Goal: Feedback & Contribution: Leave review/rating

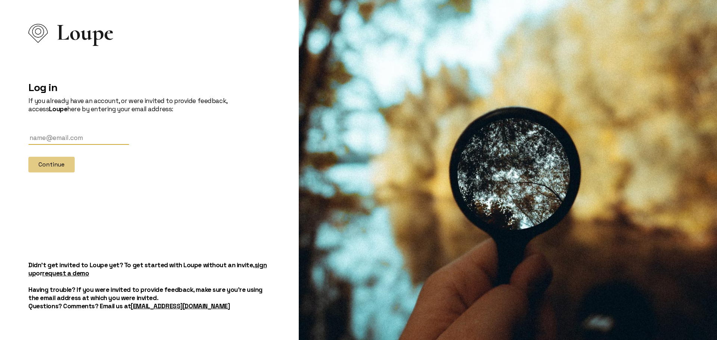
click at [87, 138] on input "text" at bounding box center [78, 138] width 101 height 14
type input "[EMAIL_ADDRESS][DOMAIN_NAME]"
click at [57, 166] on button "Continue" at bounding box center [51, 165] width 46 height 16
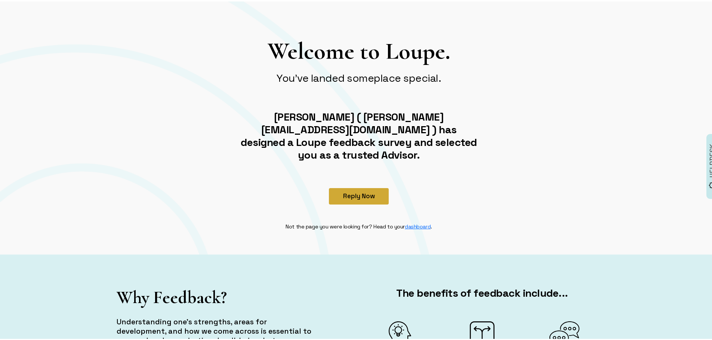
click at [353, 187] on button "Reply Now" at bounding box center [359, 195] width 60 height 16
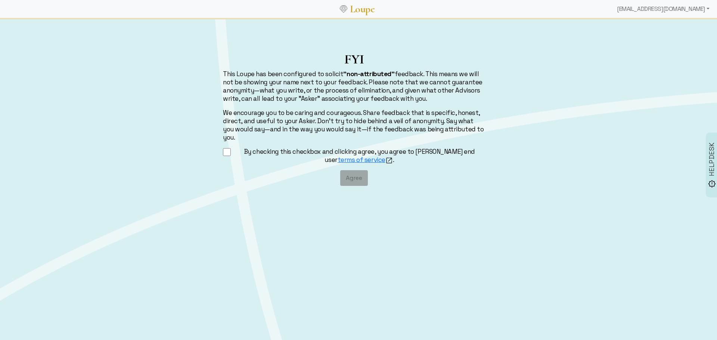
click at [225, 148] on input "By checking this checkbox and clicking agree, you agree to [PERSON_NAME] end us…" at bounding box center [227, 152] width 8 height 9
checkbox input "true"
click at [352, 170] on button "Agree" at bounding box center [354, 178] width 28 height 16
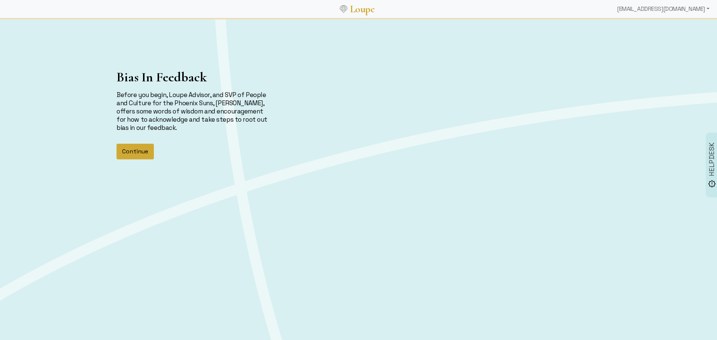
click at [145, 148] on button "Continue" at bounding box center [135, 152] width 37 height 16
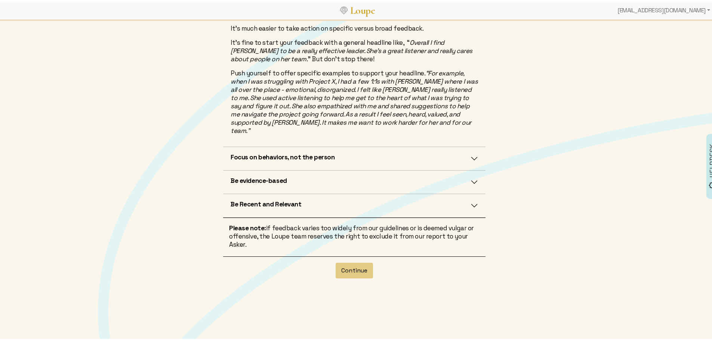
scroll to position [198, 0]
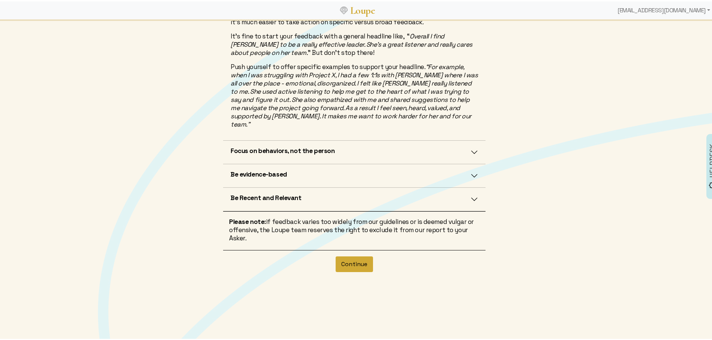
click at [364, 255] on button "Continue" at bounding box center [354, 263] width 37 height 16
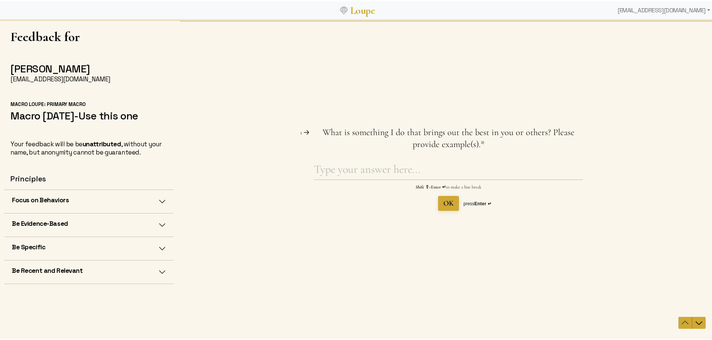
click at [50, 197] on h5 "Focus on Behaviors" at bounding box center [40, 199] width 57 height 8
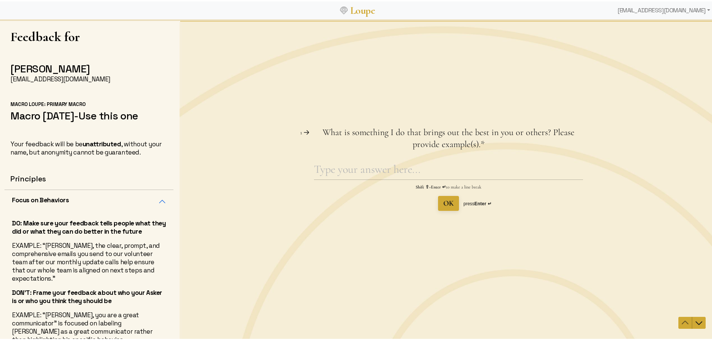
click at [319, 166] on textarea "What is something I do that brings out the best in you or others? Please provid…" at bounding box center [448, 170] width 269 height 17
click at [340, 172] on textarea "What is something I do that brings out the best in you or others? Please provid…" at bounding box center [448, 170] width 269 height 17
type textarea "Y"
type textarea "A"
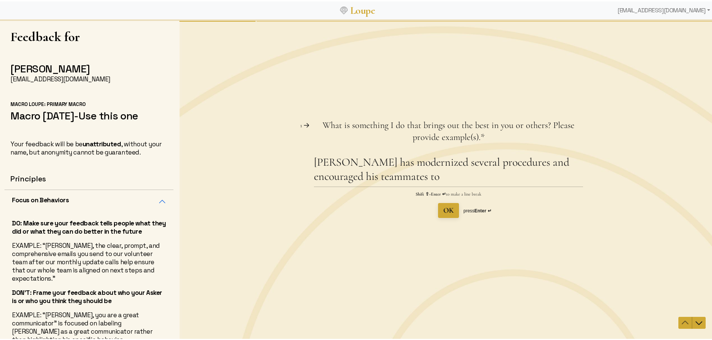
drag, startPoint x: 384, startPoint y: 177, endPoint x: 361, endPoint y: 166, distance: 26.2
click at [361, 166] on textarea "[PERSON_NAME] has modernized several procedures and encouraged his teammates to" at bounding box center [448, 170] width 269 height 31
click at [374, 179] on textarea "[PERSON_NAME] has modernized several procedures and encouraged his teammates to" at bounding box center [448, 170] width 269 height 31
drag, startPoint x: 374, startPoint y: 179, endPoint x: 346, endPoint y: 165, distance: 30.7
click at [346, 165] on textarea "[PERSON_NAME] has modernized several procedures and encouraged his teammates to" at bounding box center [448, 170] width 269 height 31
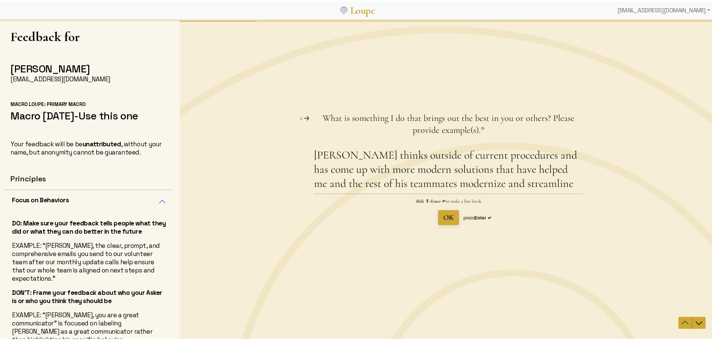
type textarea "[PERSON_NAME] thinks outside of current procedures and has come up with more mo…"
click at [445, 214] on span "OK" at bounding box center [448, 217] width 10 height 9
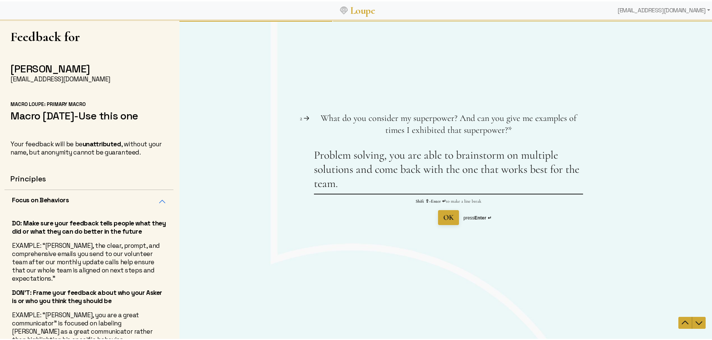
type textarea "Problem solving, you are able to brainstorm on multiple solutions and come back…"
click at [453, 210] on button "OK" at bounding box center [448, 217] width 21 height 15
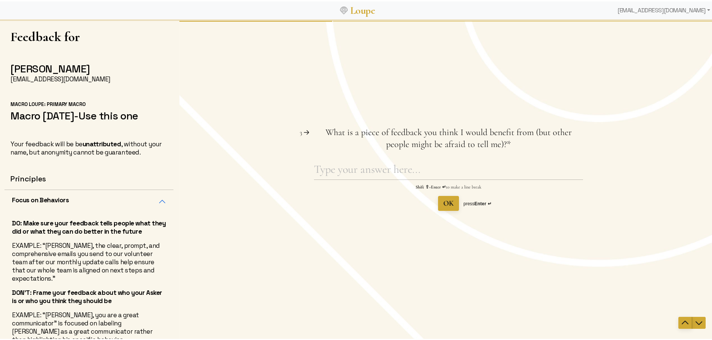
click at [684, 325] on icon "Navigate to previous question" at bounding box center [684, 322] width 9 height 9
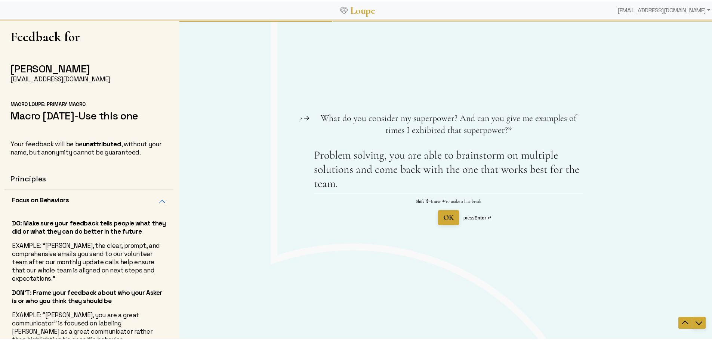
click at [694, 319] on icon "Navigate to next question" at bounding box center [698, 322] width 9 height 9
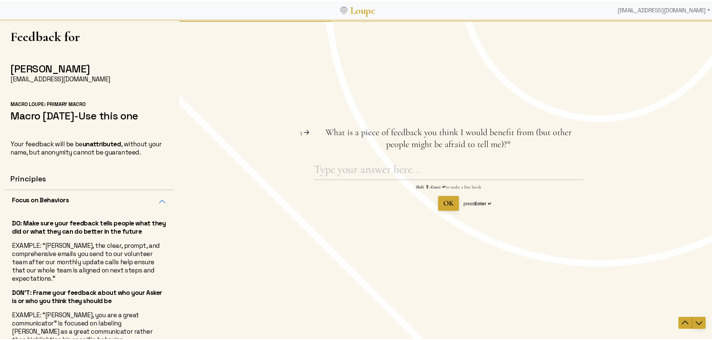
click at [694, 322] on icon "Navigate to next question" at bounding box center [698, 322] width 9 height 9
click at [381, 171] on textarea "What is a piece of feedback you think I would benefit from (but other people mi…" at bounding box center [448, 171] width 269 height 17
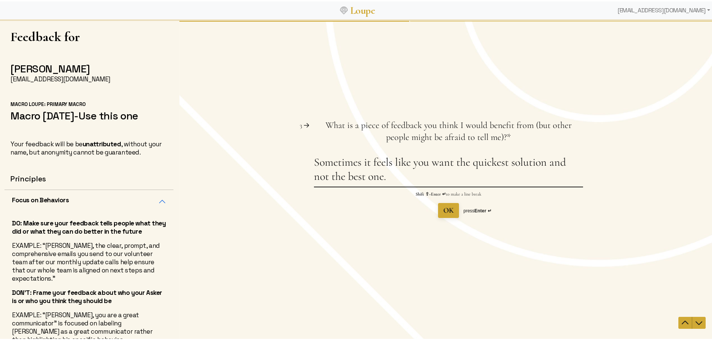
type textarea "Sometimes it feels like you want the quickest solution and not the best one."
click at [451, 213] on span "OK" at bounding box center [448, 210] width 10 height 9
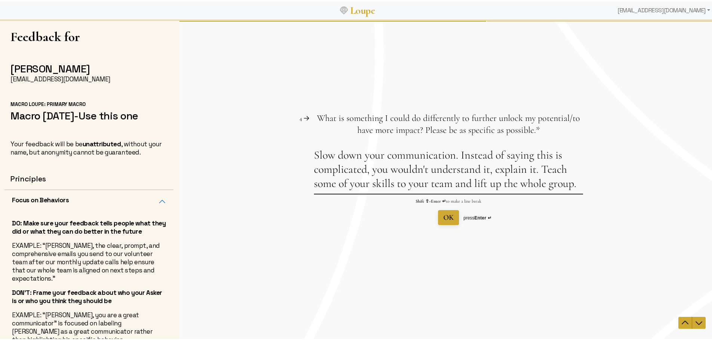
type textarea "Slow down your communication. Instead of saying this is complicated, you wouldn…"
click at [444, 217] on span "OK" at bounding box center [448, 217] width 10 height 9
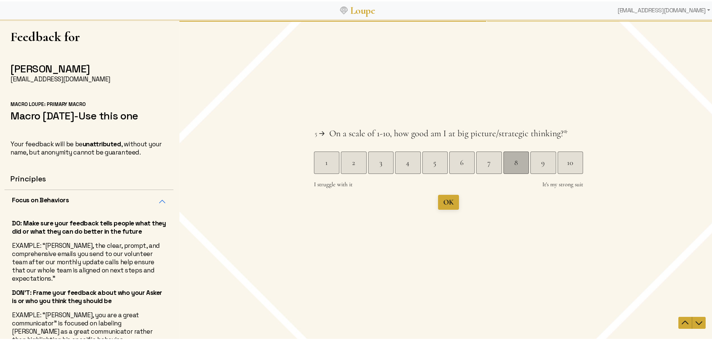
click at [507, 165] on div "8" at bounding box center [515, 162] width 25 height 10
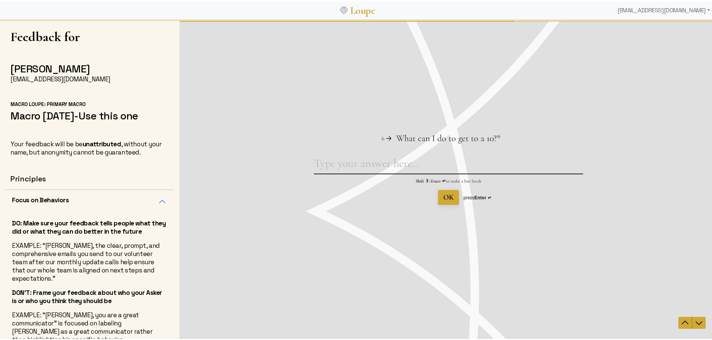
click at [402, 166] on textarea "What can I do to get to a 10? This question is required." at bounding box center [448, 164] width 269 height 17
type textarea "T"
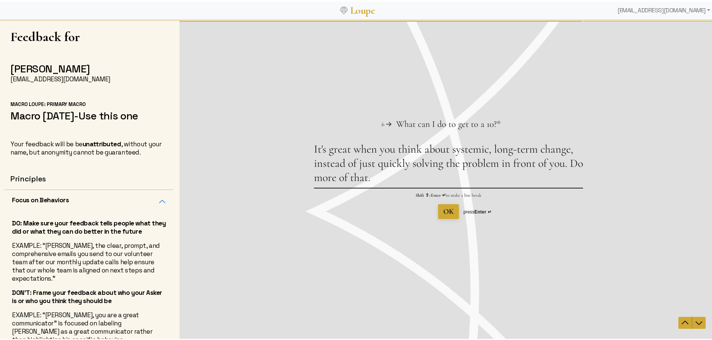
type textarea "It's great when you think about systemic, long-term change, instead of just qui…"
click at [443, 214] on span "OK" at bounding box center [448, 211] width 10 height 9
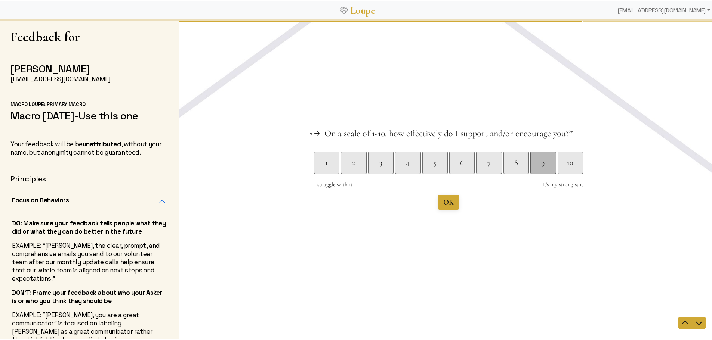
click at [537, 161] on div "9" at bounding box center [542, 162] width 25 height 10
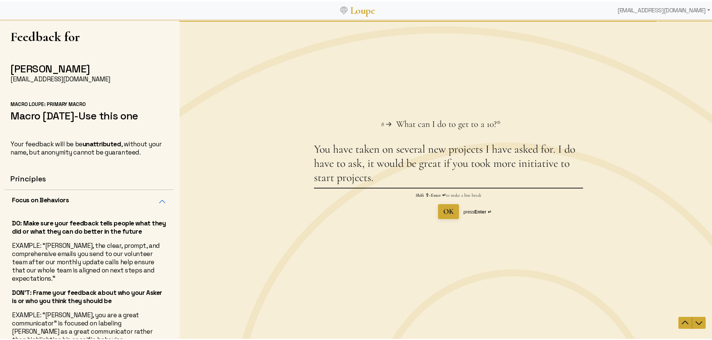
type textarea "You have taken on several new projects I have asked for. I do have to ask, it w…"
click at [443, 211] on span "OK" at bounding box center [448, 211] width 10 height 9
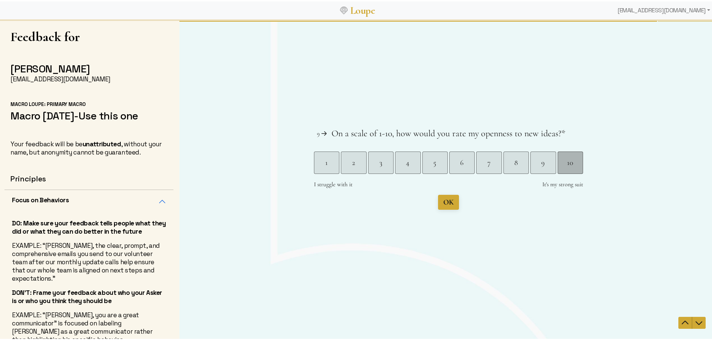
click at [574, 162] on div "10" at bounding box center [570, 162] width 25 height 10
click at [441, 201] on span "Submit" at bounding box center [449, 202] width 22 height 9
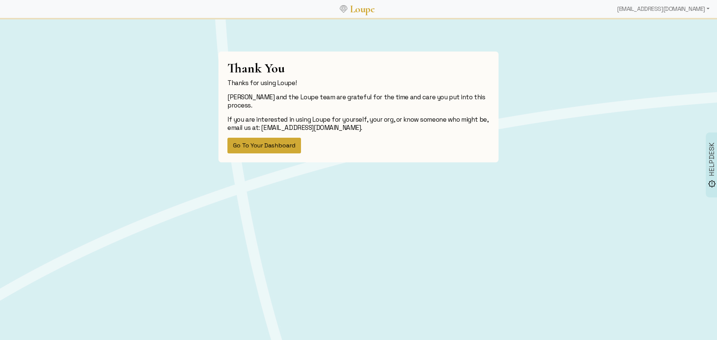
click at [296, 141] on button "Go To Your Dashboard" at bounding box center [265, 146] width 74 height 16
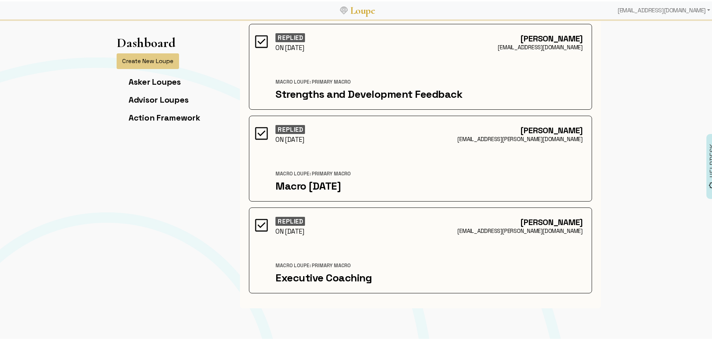
scroll to position [374, 0]
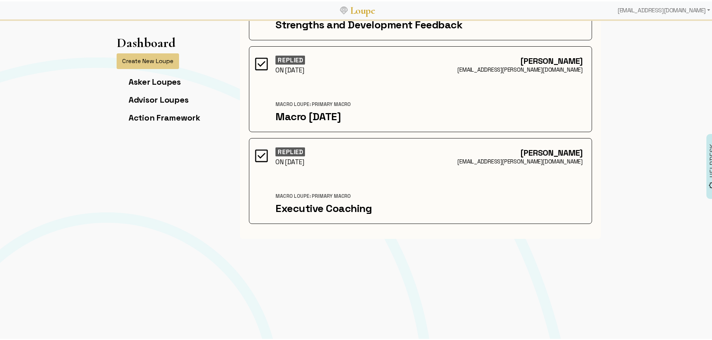
click at [628, 171] on div "Dashboard Create New Loupe Asker Loupes Advisor Loupes Action Framework Asker L…" at bounding box center [358, 21] width 717 height 753
click at [155, 86] on ul "Asker Loupes Advisor Loupes Action Framework" at bounding box center [159, 98] width 84 height 46
